Goal: Navigation & Orientation: Find specific page/section

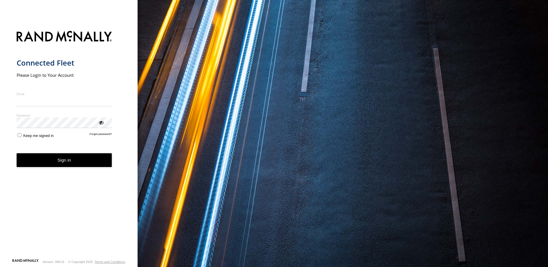
type input "**********"
click at [69, 168] on form "**********" at bounding box center [69, 143] width 105 height 231
click at [70, 160] on button "Sign in" at bounding box center [64, 160] width 95 height 14
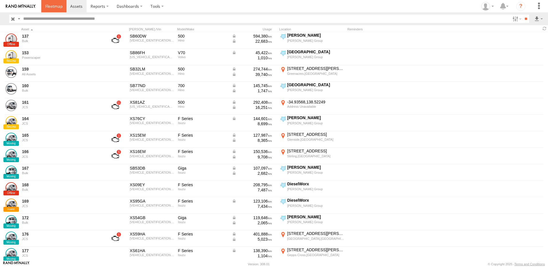
click at [55, 7] on span at bounding box center [53, 5] width 17 height 5
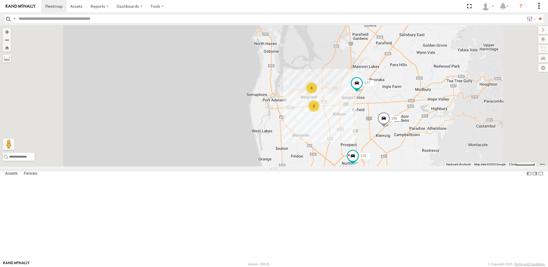
drag, startPoint x: 343, startPoint y: 110, endPoint x: 321, endPoint y: 155, distance: 50.5
click at [321, 155] on div "178 161 177 391 167 159 176 166 165 2 4" at bounding box center [274, 95] width 548 height 141
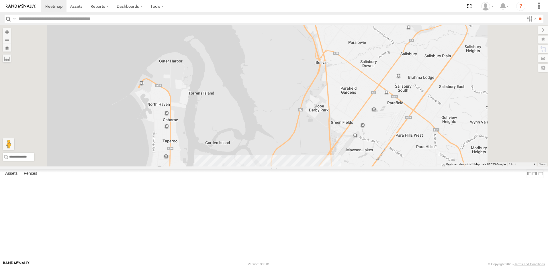
drag, startPoint x: 335, startPoint y: 190, endPoint x: 336, endPoint y: 152, distance: 38.5
click at [336, 154] on div "178 161 177 391 167 159 176 166 165 4" at bounding box center [274, 95] width 548 height 141
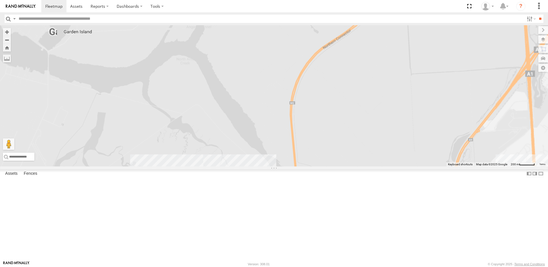
drag, startPoint x: 328, startPoint y: 192, endPoint x: 333, endPoint y: 153, distance: 39.2
click at [331, 167] on div "178 161 177 391 167 159 176 166 165" at bounding box center [274, 95] width 548 height 141
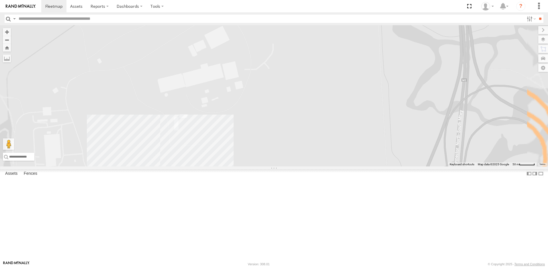
drag, startPoint x: 298, startPoint y: 216, endPoint x: 318, endPoint y: 170, distance: 49.7
click at [313, 167] on div "178 161 177 391 167 159 176 166 165" at bounding box center [274, 95] width 548 height 141
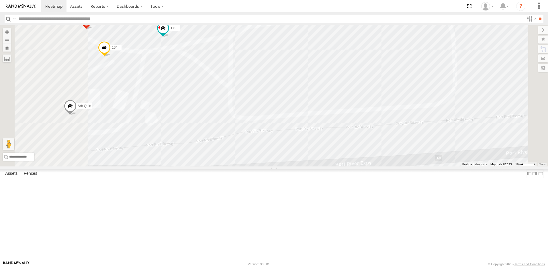
drag, startPoint x: 265, startPoint y: 157, endPoint x: 283, endPoint y: 159, distance: 17.9
click at [283, 159] on div "178 161 177 391 167 159 176 166 165 172 Arb Quin 137 164" at bounding box center [274, 95] width 548 height 141
